Goal: Find specific page/section: Find specific page/section

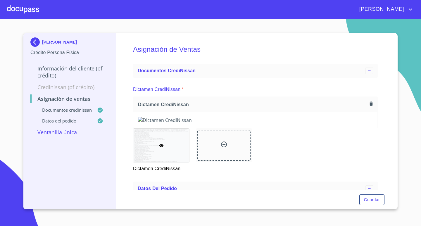
click at [25, 8] on div at bounding box center [23, 9] width 32 height 19
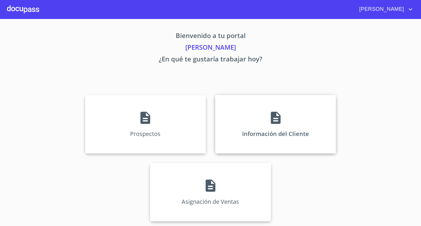
click at [282, 124] on icon at bounding box center [275, 117] width 15 height 15
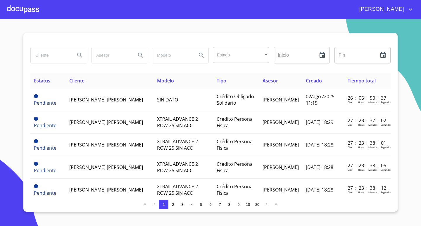
click at [54, 58] on input "search" at bounding box center [51, 55] width 40 height 16
type input "[PERSON_NAME]"
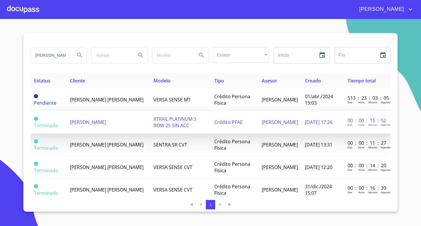
click at [106, 124] on span "[PERSON_NAME]" at bounding box center [88, 122] width 36 height 6
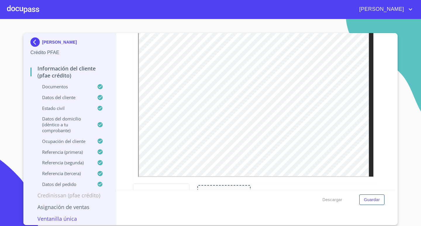
scroll to position [117, 0]
